Goal: Task Accomplishment & Management: Complete application form

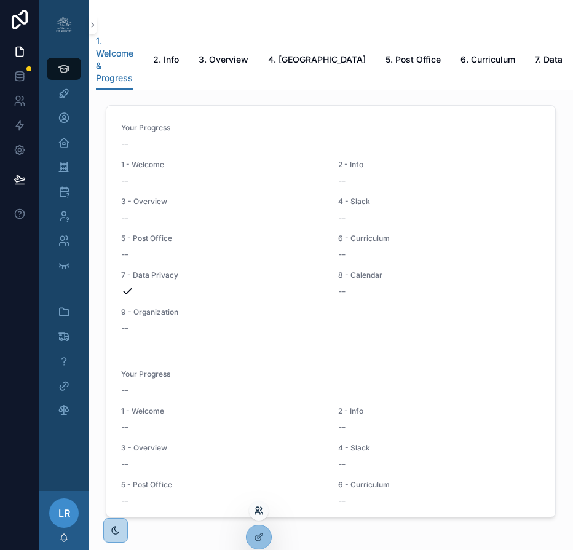
click at [259, 445] on icon at bounding box center [257, 513] width 5 height 2
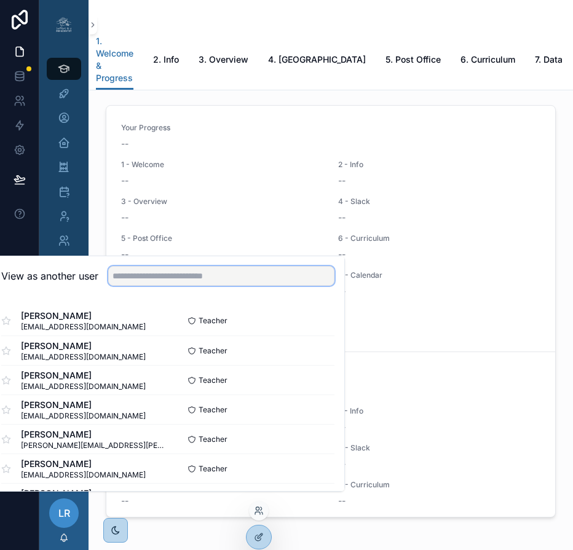
click at [285, 286] on input "text" at bounding box center [221, 276] width 226 height 20
type input "**"
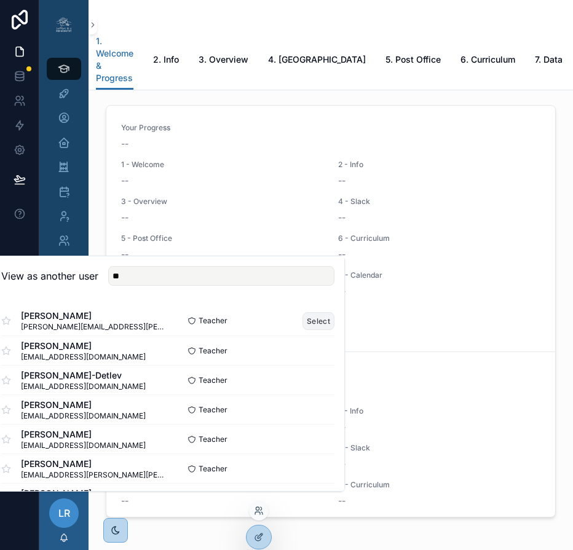
click at [321, 330] on button "Select" at bounding box center [318, 321] width 32 height 18
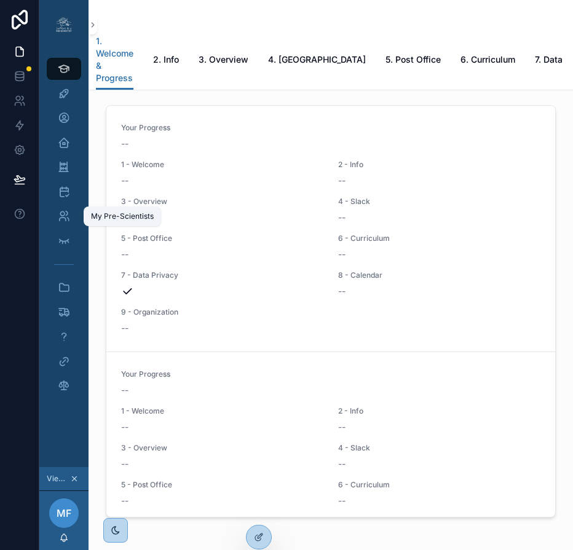
click at [105, 221] on div "My Pre-Scientists" at bounding box center [122, 216] width 63 height 10
click at [122, 218] on div "My Pre-Scientists" at bounding box center [122, 216] width 63 height 10
click at [73, 218] on div "My Pre-Scientists" at bounding box center [64, 217] width 20 height 20
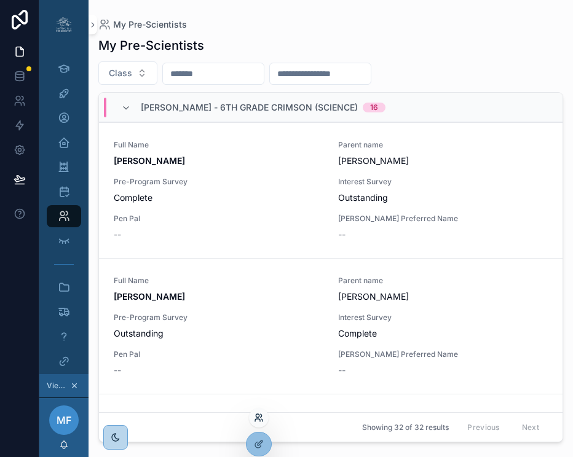
click at [257, 422] on icon at bounding box center [259, 418] width 10 height 10
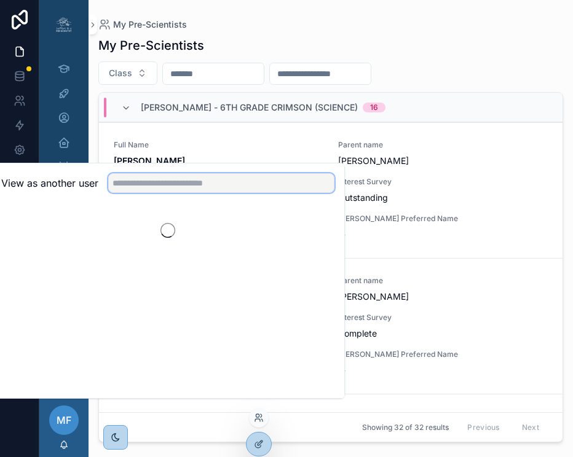
click at [267, 186] on input "text" at bounding box center [221, 183] width 226 height 20
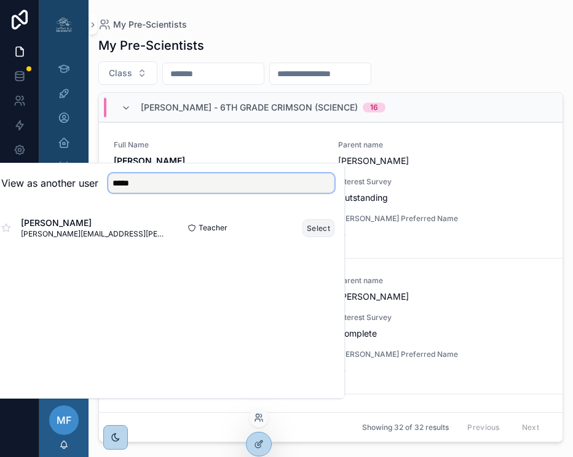
type input "*****"
click at [324, 237] on button "Select" at bounding box center [318, 228] width 32 height 18
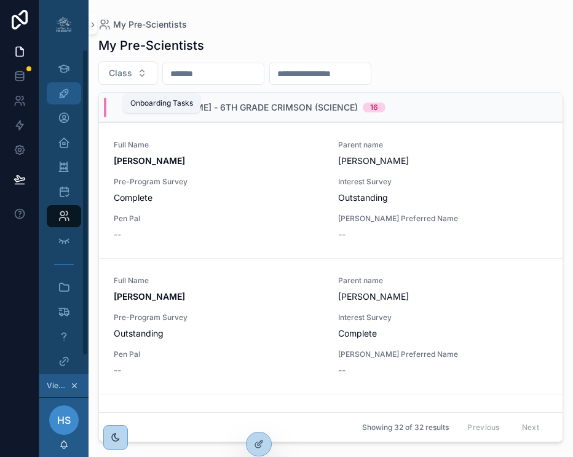
click at [63, 97] on icon "scrollable content" at bounding box center [64, 93] width 12 height 12
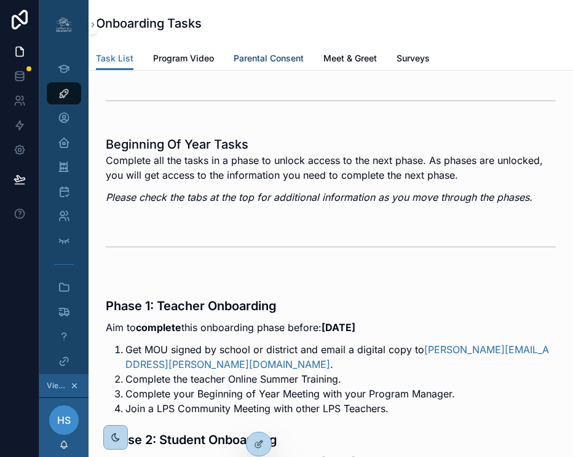
click at [259, 53] on span "Parental Consent" at bounding box center [269, 58] width 70 height 12
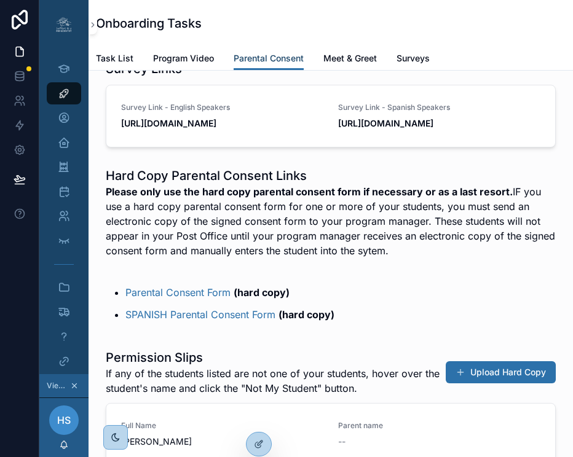
scroll to position [142, 0]
click at [486, 384] on button "Upload Hard Copy" at bounding box center [501, 372] width 110 height 22
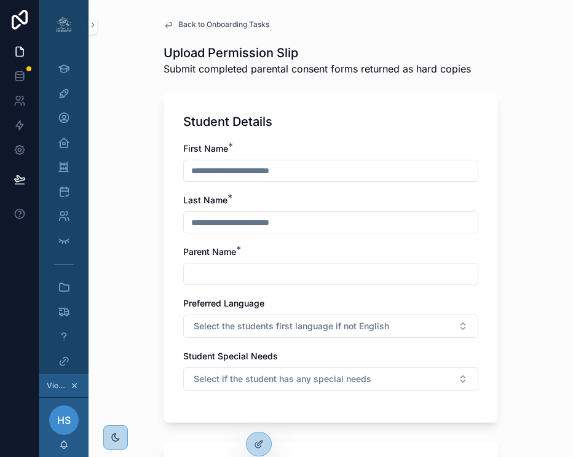
click at [280, 172] on input "scrollable content" at bounding box center [331, 170] width 294 height 17
type input "******"
type input "**********"
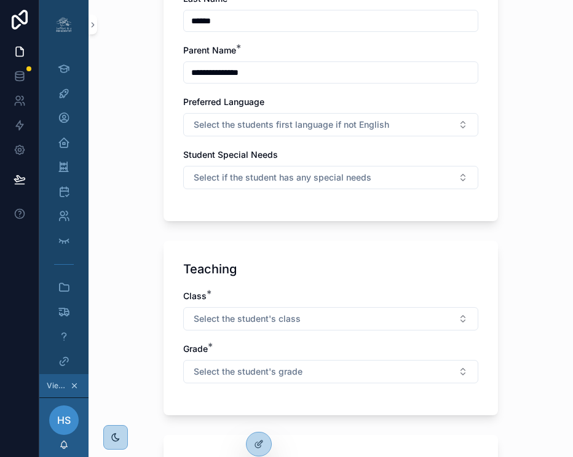
scroll to position [226, 0]
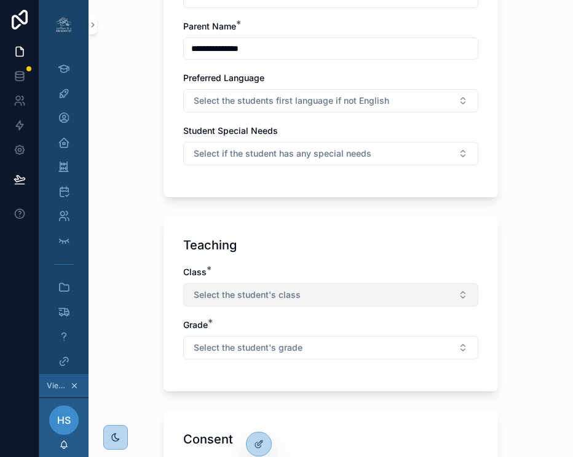
click at [391, 298] on button "Select the student's class" at bounding box center [330, 294] width 295 height 23
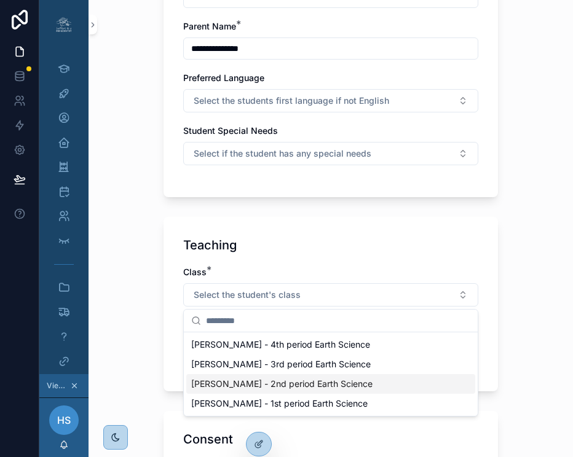
click at [347, 385] on span "Mrs. Spivey - 2nd period Earth Science" at bounding box center [281, 384] width 181 height 12
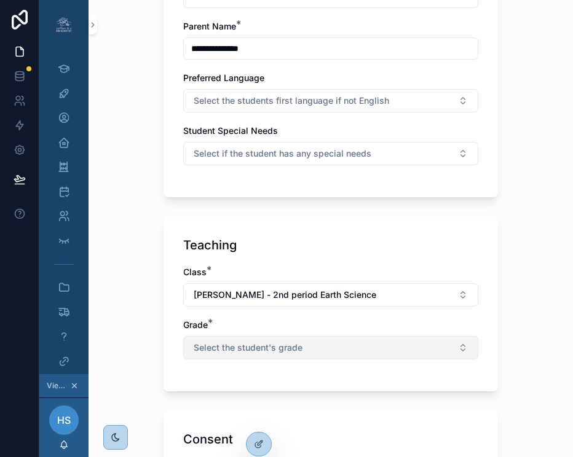
click at [361, 344] on button "Select the student's grade" at bounding box center [330, 347] width 295 height 23
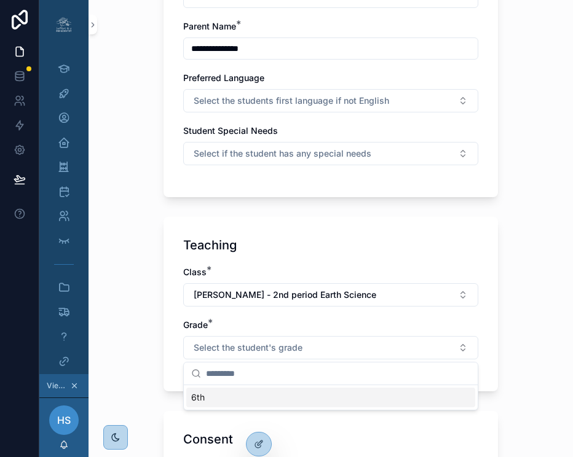
click at [338, 398] on div "6th" at bounding box center [330, 398] width 289 height 20
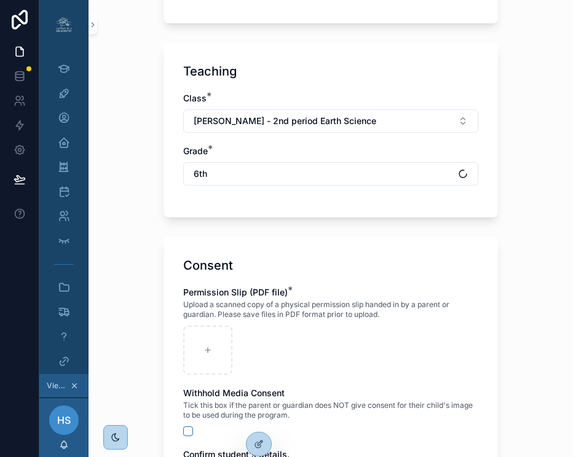
scroll to position [492, 0]
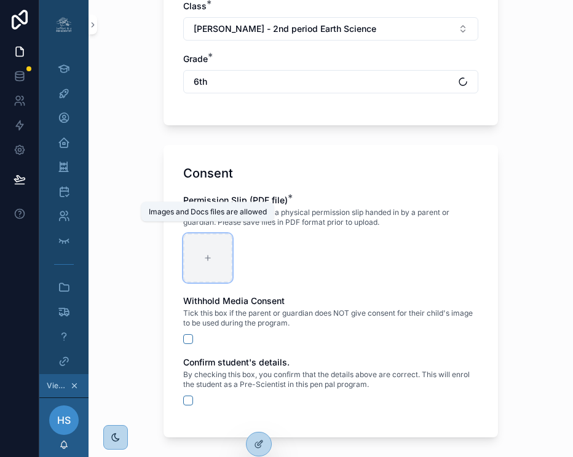
click at [213, 255] on div "scrollable content" at bounding box center [207, 258] width 49 height 49
type input "**********"
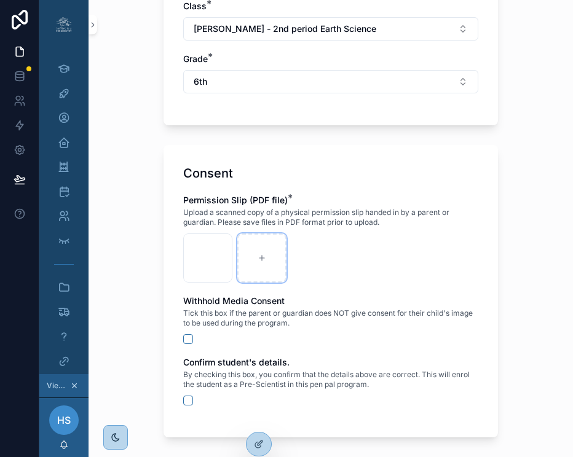
scroll to position [583, 0]
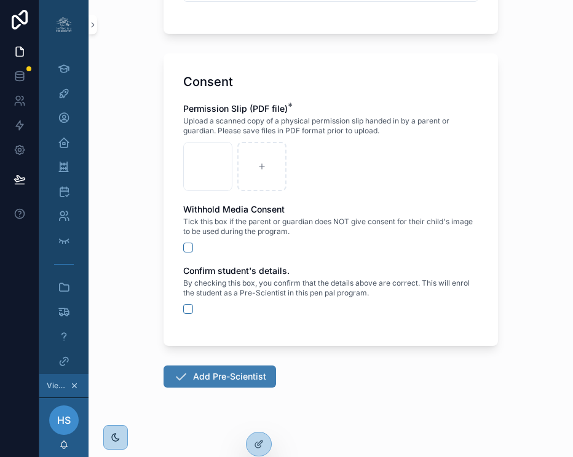
click at [227, 385] on button "Add Pre-Scientist" at bounding box center [220, 377] width 112 height 22
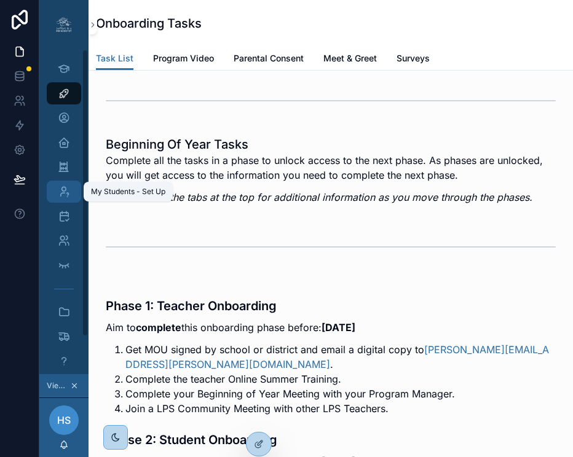
click at [68, 192] on icon "scrollable content" at bounding box center [64, 192] width 12 height 12
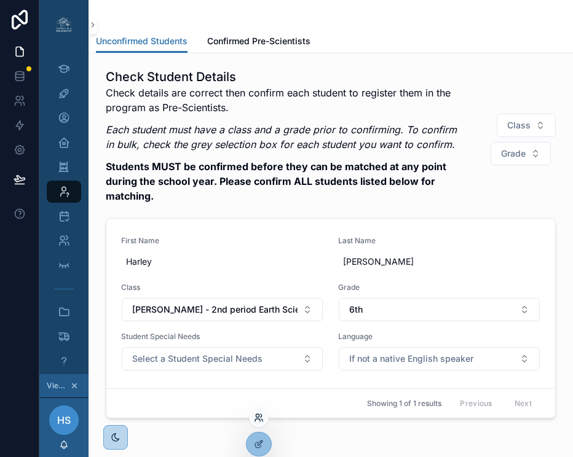
click at [255, 422] on icon at bounding box center [259, 418] width 10 height 10
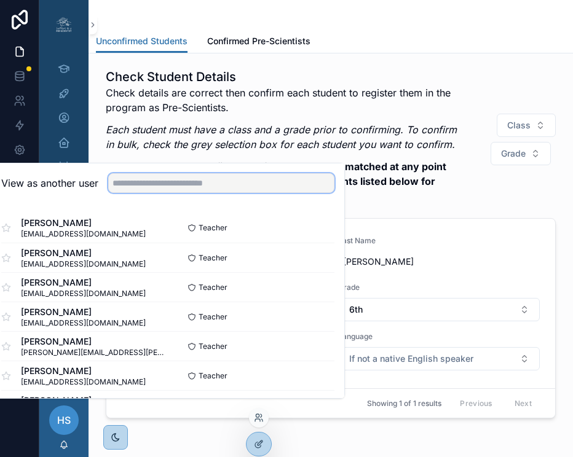
click at [251, 188] on input "text" at bounding box center [221, 183] width 226 height 20
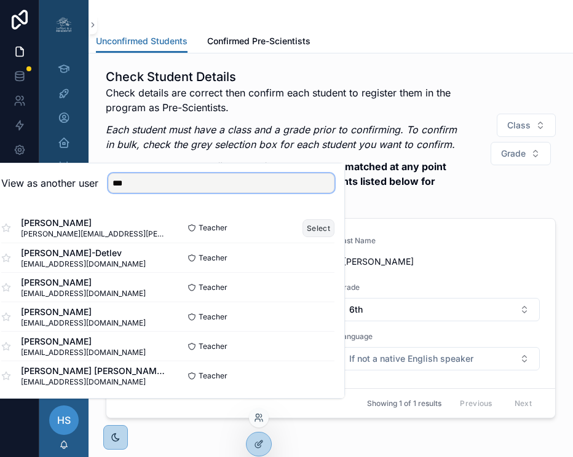
type input "***"
click at [314, 234] on button "Select" at bounding box center [318, 228] width 32 height 18
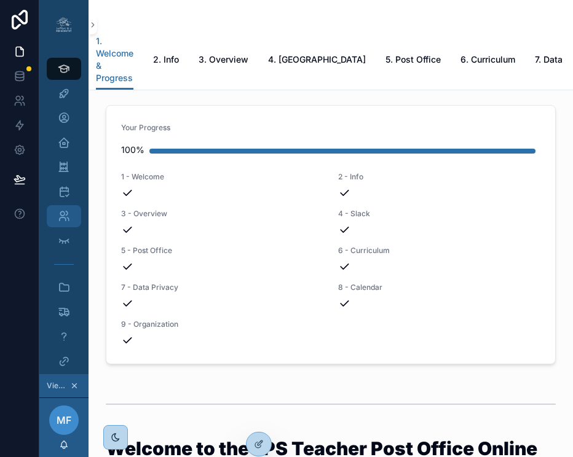
click at [64, 217] on icon "scrollable content" at bounding box center [64, 216] width 12 height 12
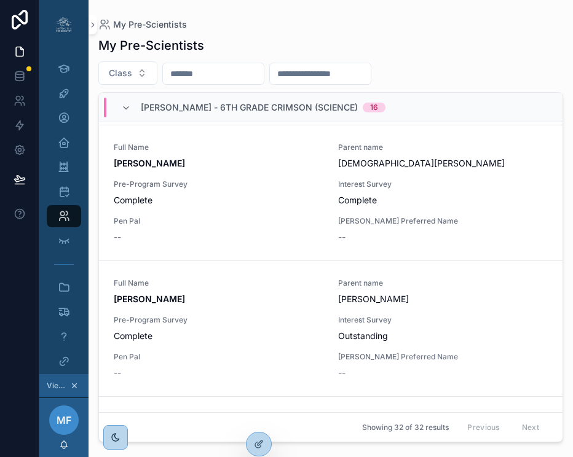
scroll to position [680, 0]
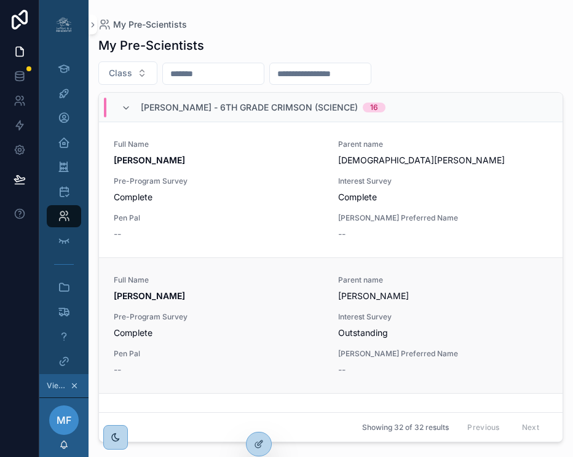
click at [240, 297] on span "[PERSON_NAME]" at bounding box center [219, 296] width 210 height 12
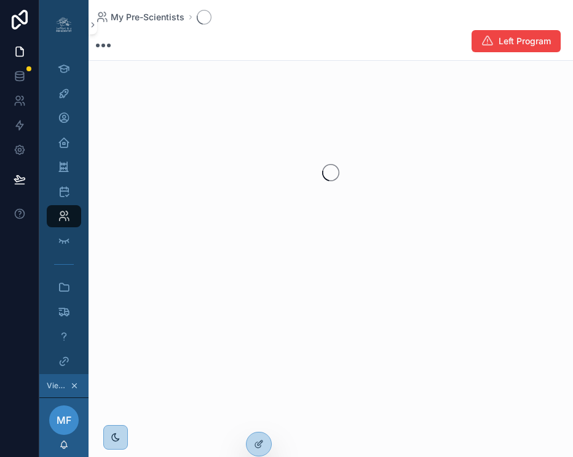
click at [206, 290] on div "My Pre-Scientists Left Program" at bounding box center [331, 174] width 484 height 349
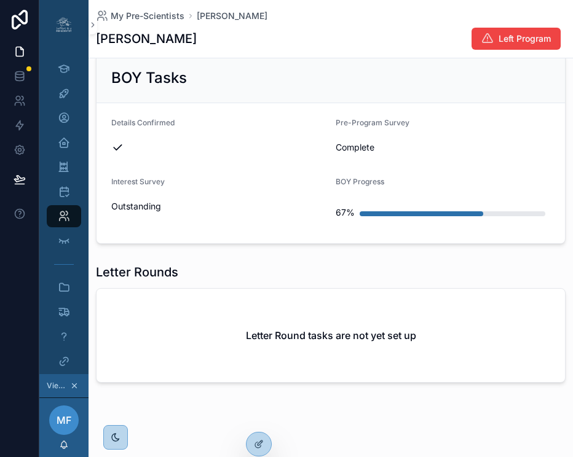
click at [162, 19] on span "My Pre-Scientists" at bounding box center [148, 16] width 74 height 12
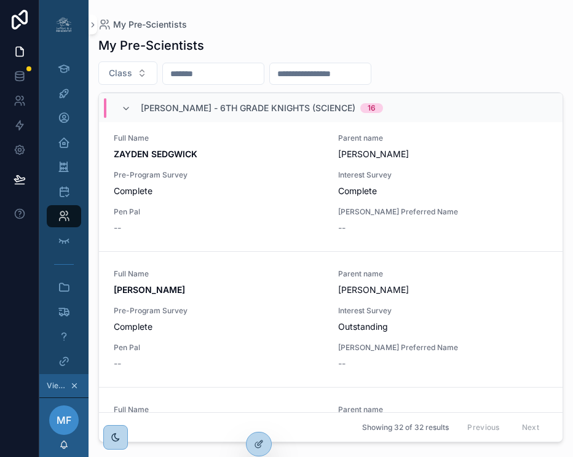
scroll to position [2926, 0]
